Goal: Task Accomplishment & Management: Manage account settings

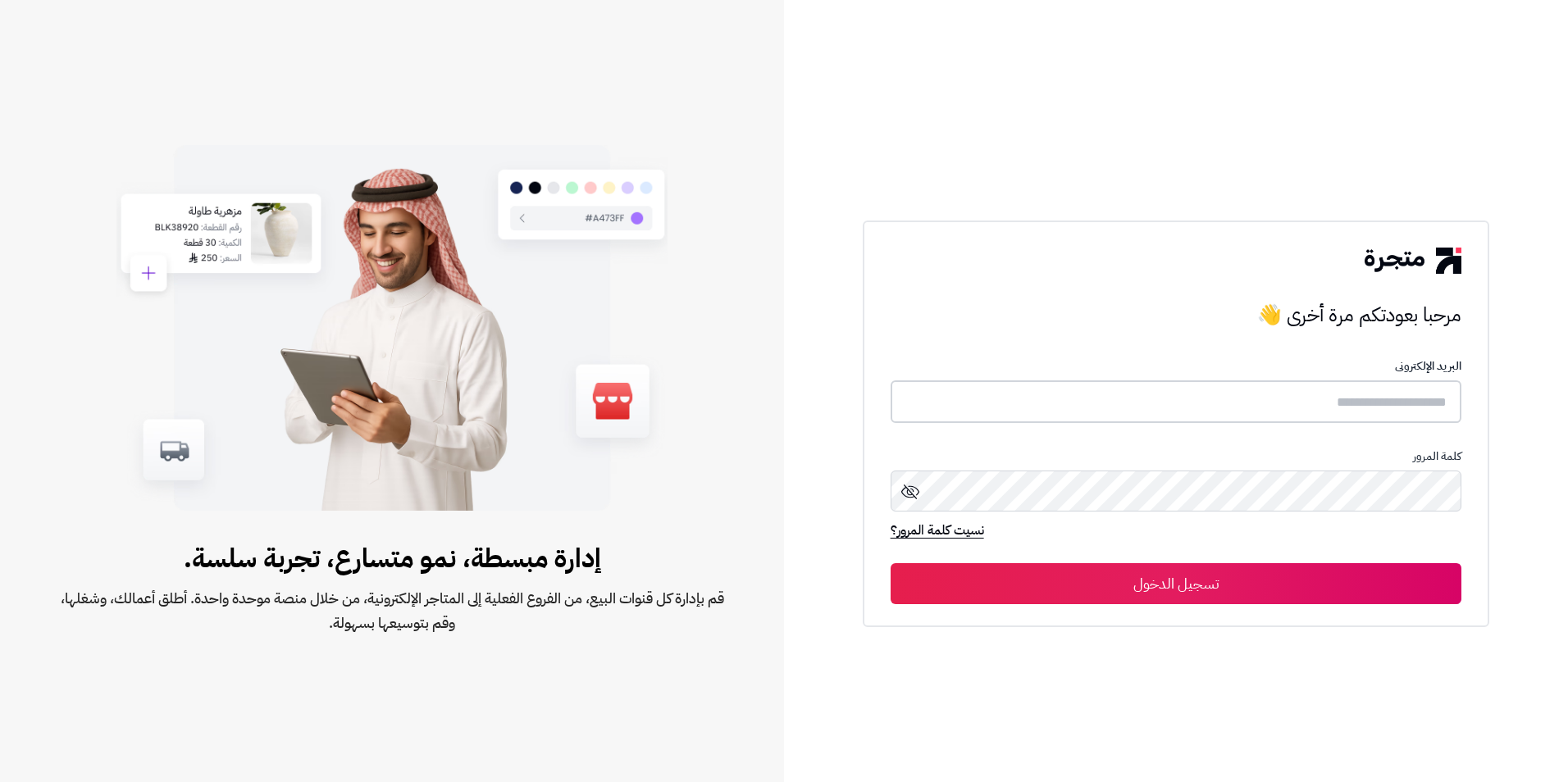
type input "**********"
click at [1211, 585] on button "تسجيل الدخول" at bounding box center [1176, 584] width 572 height 41
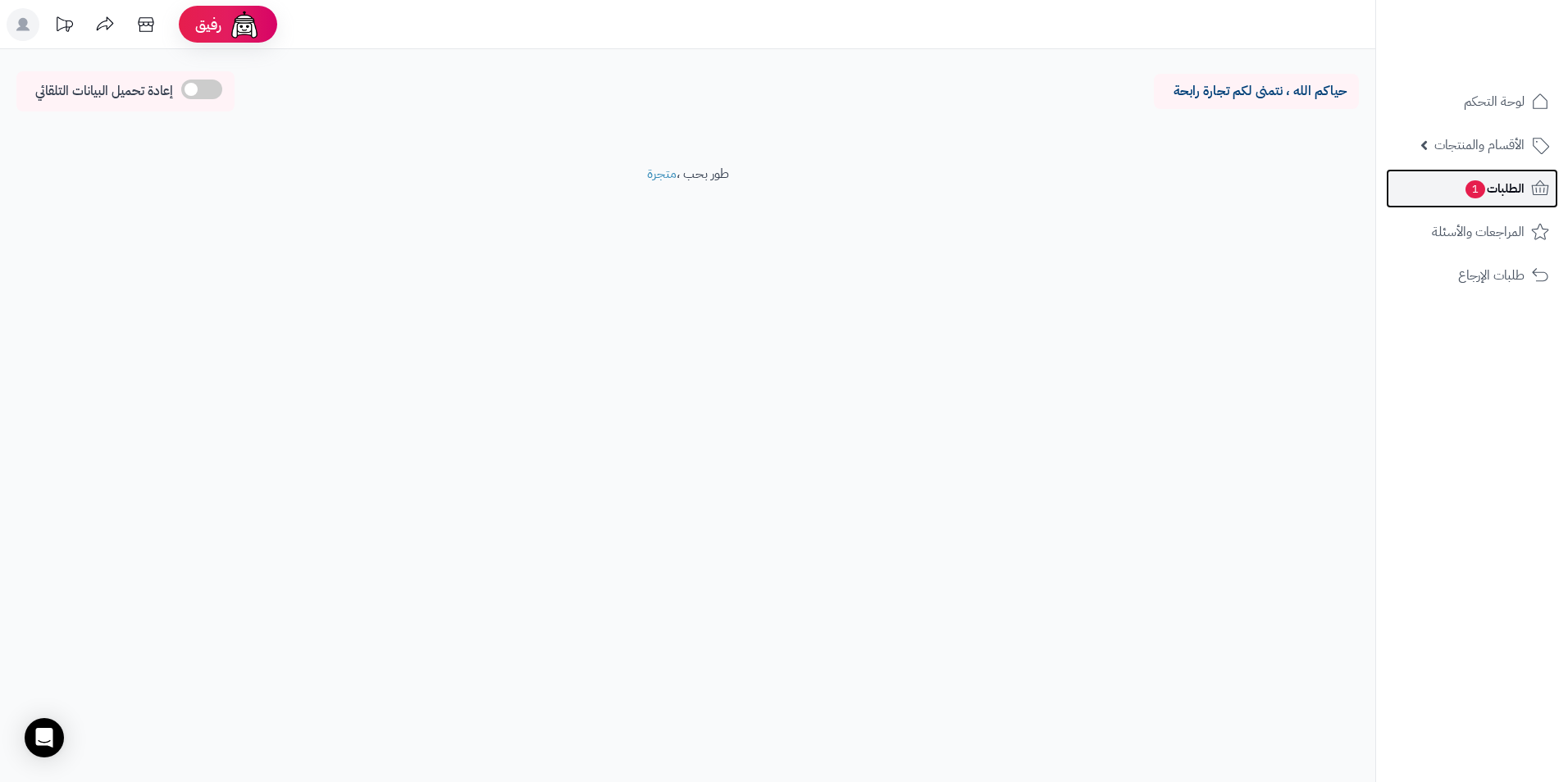
click at [1478, 188] on span "1" at bounding box center [1474, 189] width 21 height 19
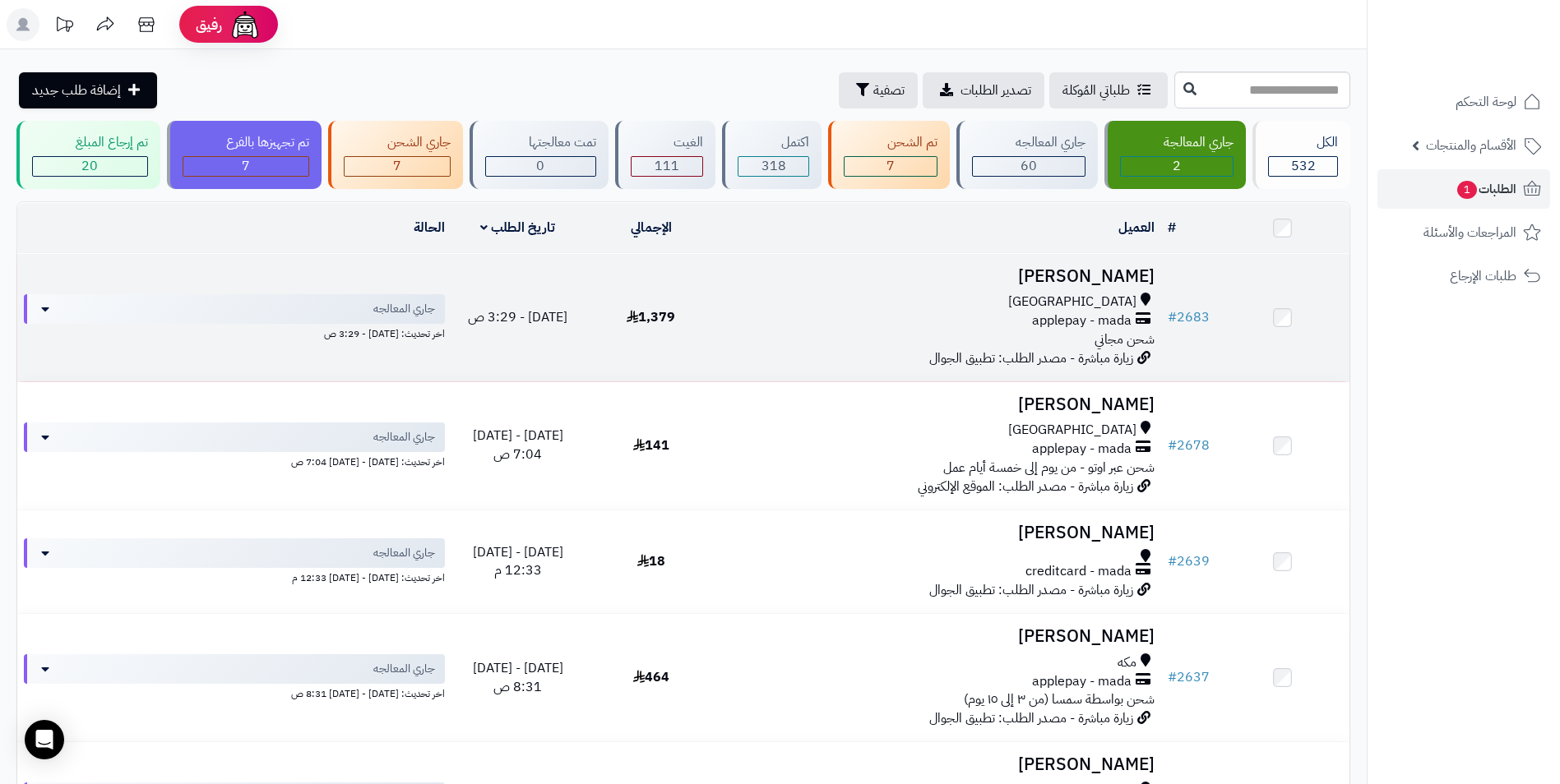
click at [745, 313] on div "applepay - mada" at bounding box center [939, 321] width 430 height 19
